Goal: Information Seeking & Learning: Learn about a topic

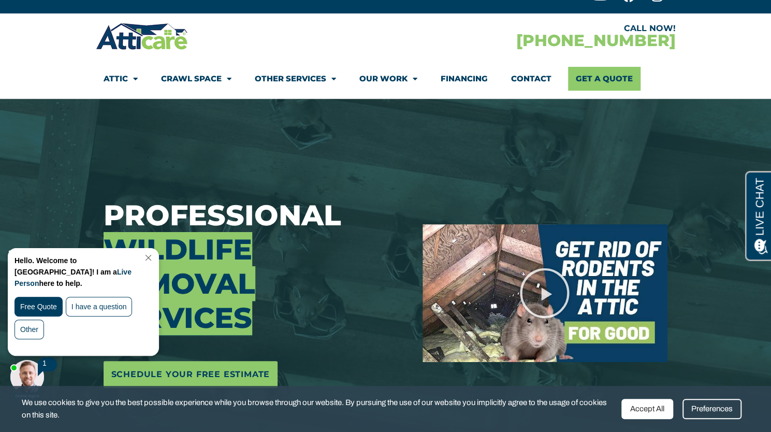
scroll to position [22, 0]
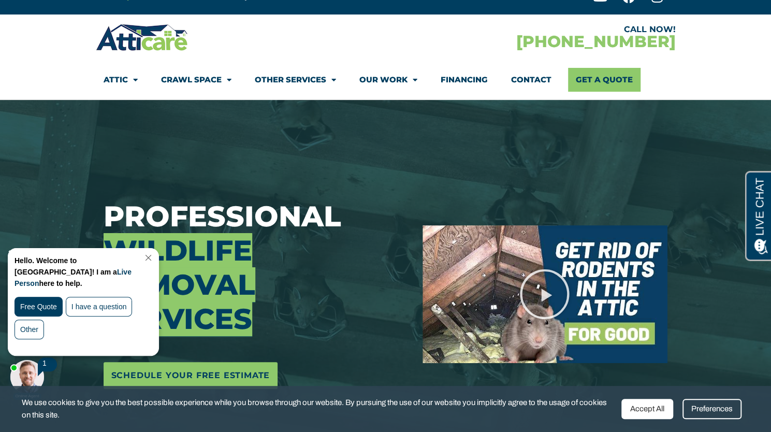
click at [283, 80] on link "Other Services" at bounding box center [295, 80] width 81 height 24
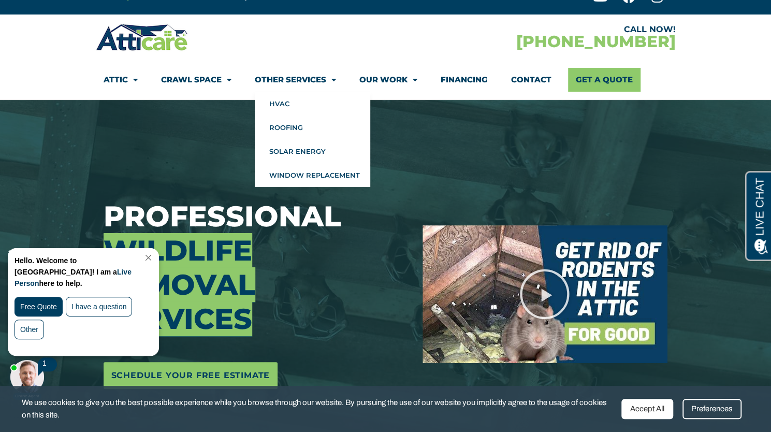
click at [181, 81] on link "Crawl Space" at bounding box center [196, 80] width 70 height 24
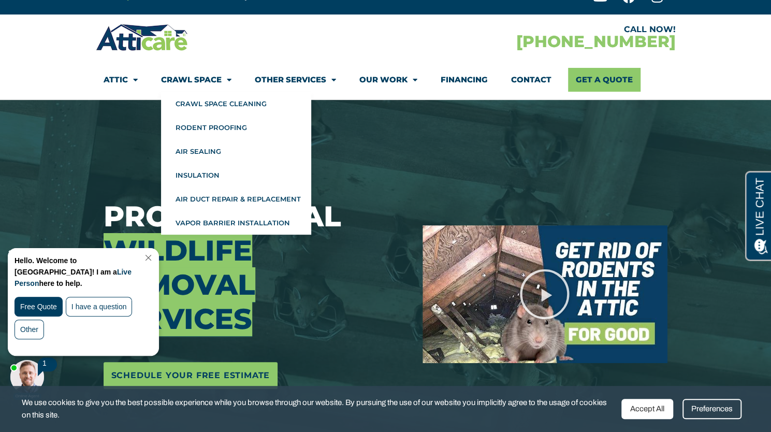
click at [120, 84] on link "Attic" at bounding box center [121, 80] width 34 height 24
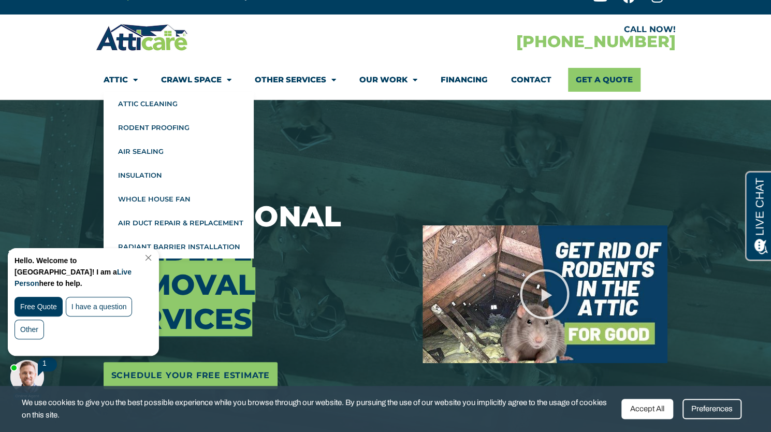
click at [30, 68] on section "CALL NOW! 1-866-242-0671 Attic Attic Cleaning Rodent Proofing Air Sealing Insul…" at bounding box center [385, 56] width 771 height 85
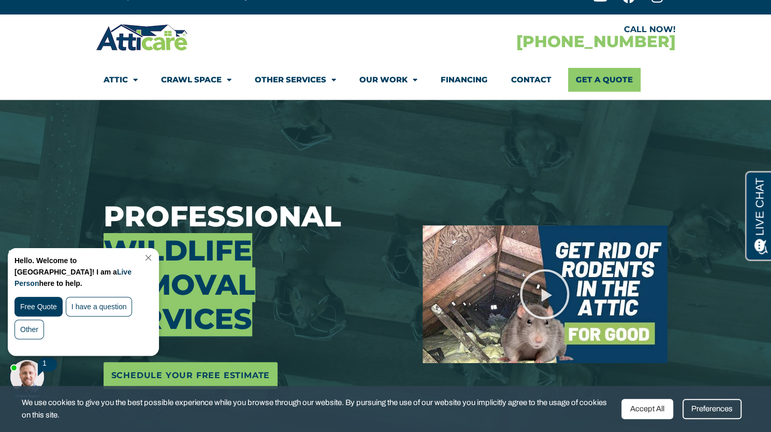
click at [27, 273] on font "Live Person" at bounding box center [72, 278] width 117 height 20
